Goal: Transaction & Acquisition: Subscribe to service/newsletter

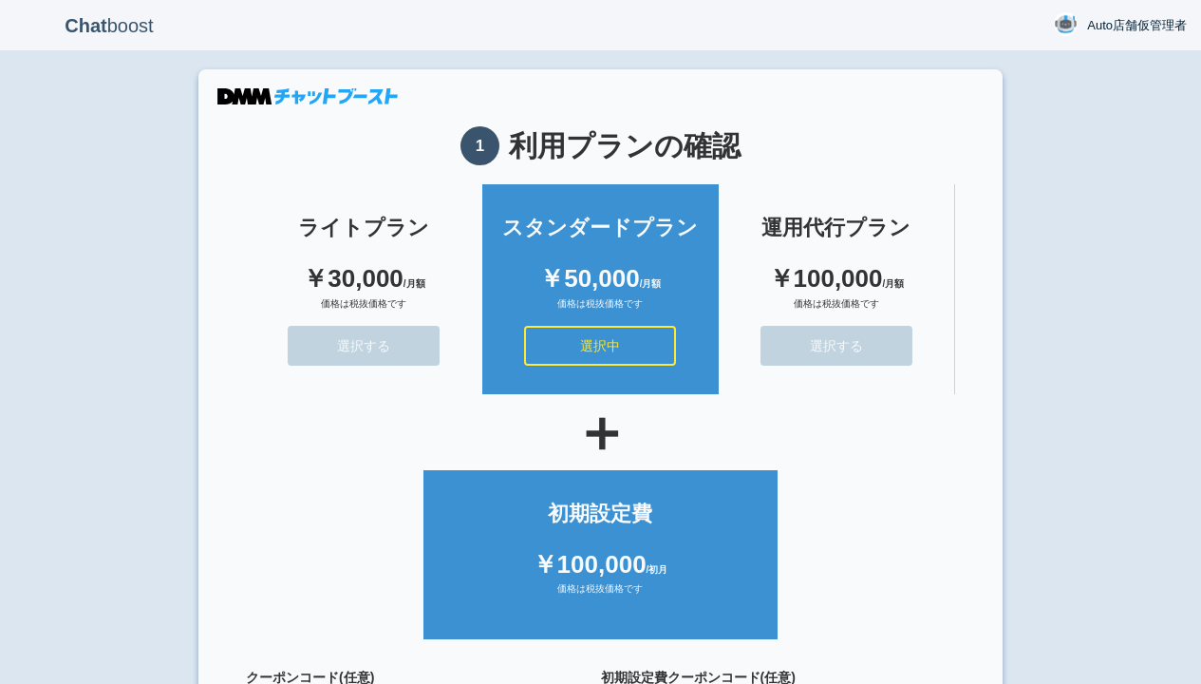
scroll to position [170, 0]
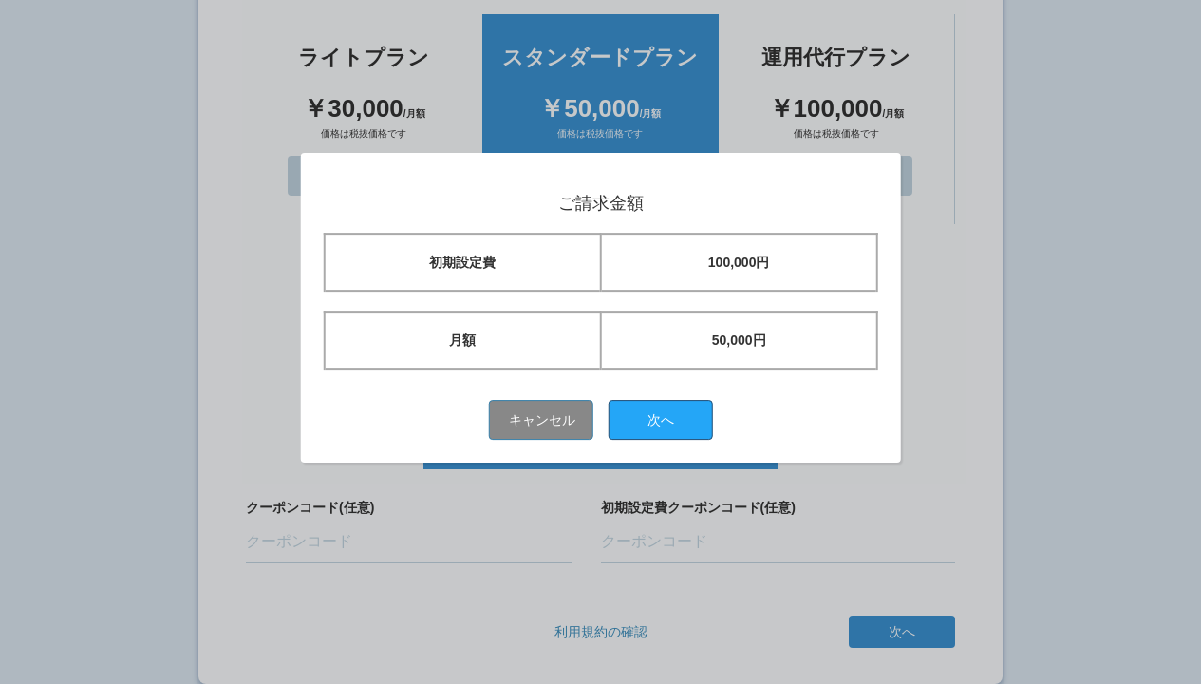
click at [668, 419] on button "次へ" at bounding box center [661, 420] width 104 height 40
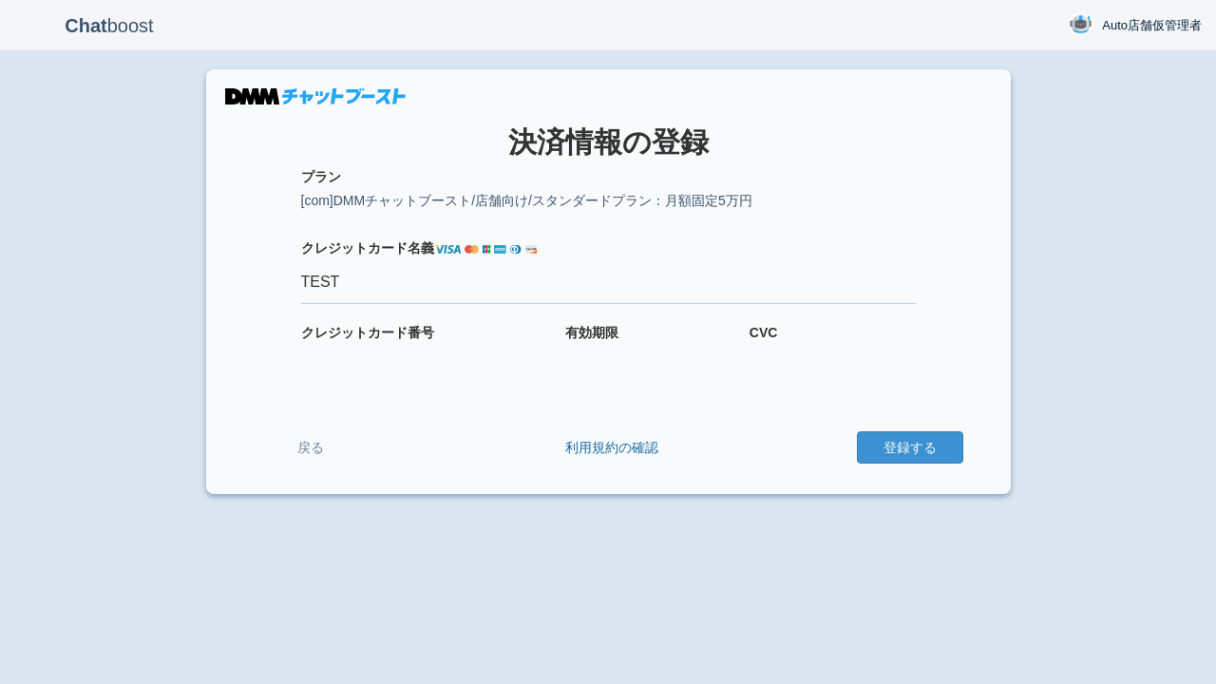
type input "TEST"
click at [909, 447] on button "登録する" at bounding box center [910, 447] width 106 height 32
